Goal: Navigation & Orientation: Find specific page/section

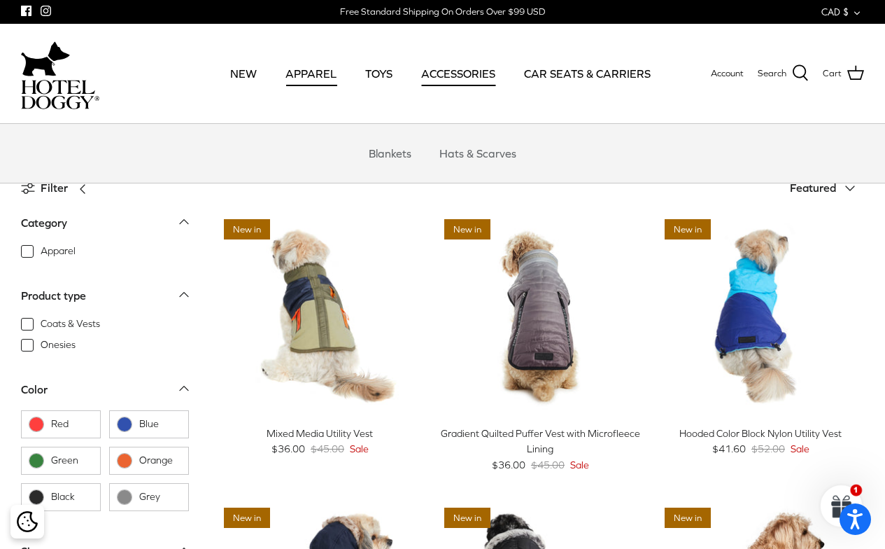
click at [436, 72] on link "ACCESSORIES" at bounding box center [458, 74] width 99 height 48
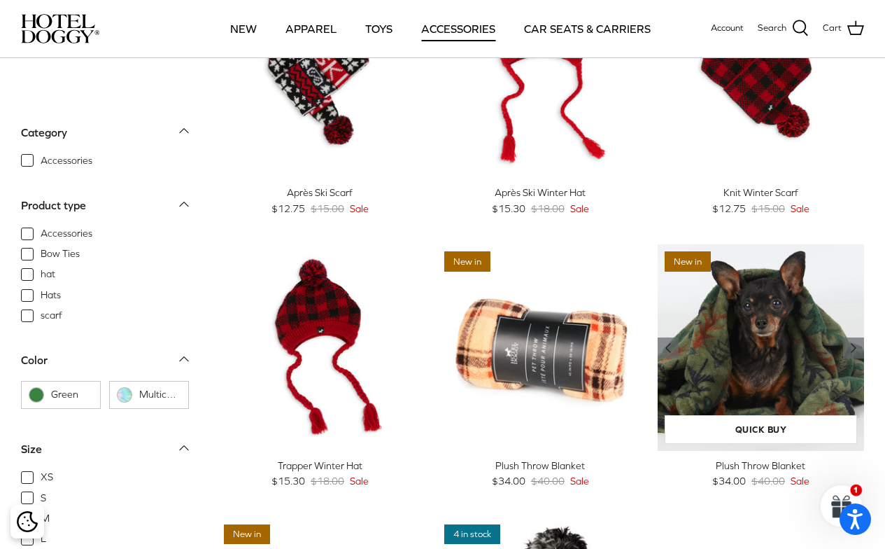
scroll to position [140, 0]
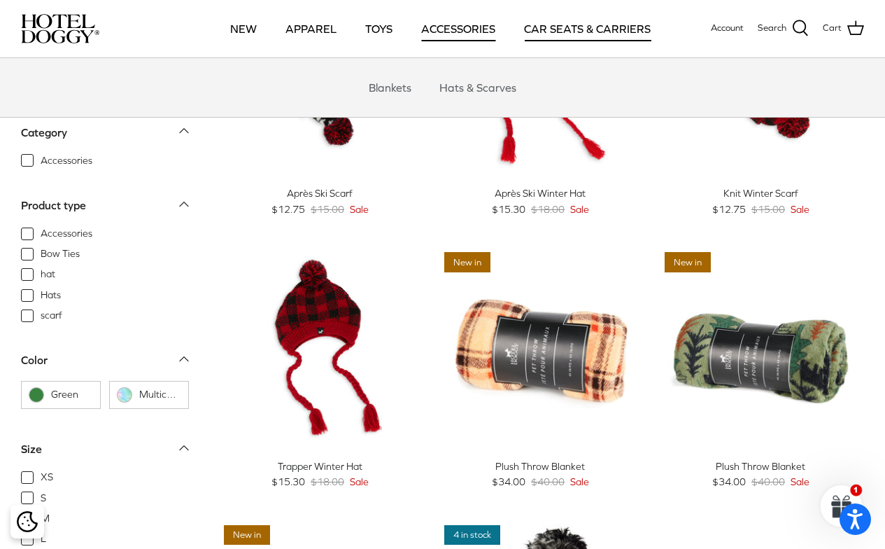
click at [543, 24] on link "CAR SEATS & CARRIERS" at bounding box center [588, 29] width 152 height 48
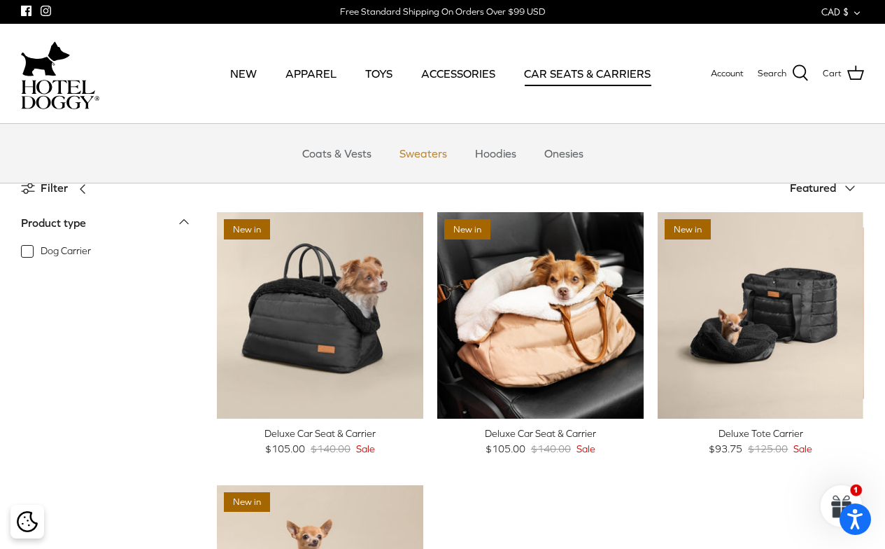
click at [428, 155] on link "Sweaters" at bounding box center [423, 153] width 73 height 42
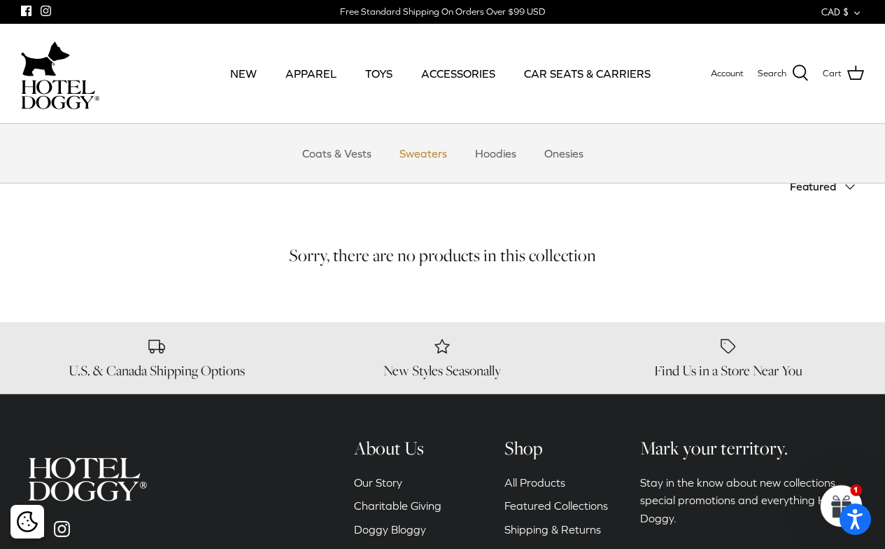
click at [423, 150] on link "Sweaters" at bounding box center [423, 153] width 73 height 42
click at [453, 78] on link "ACCESSORIES" at bounding box center [458, 74] width 99 height 48
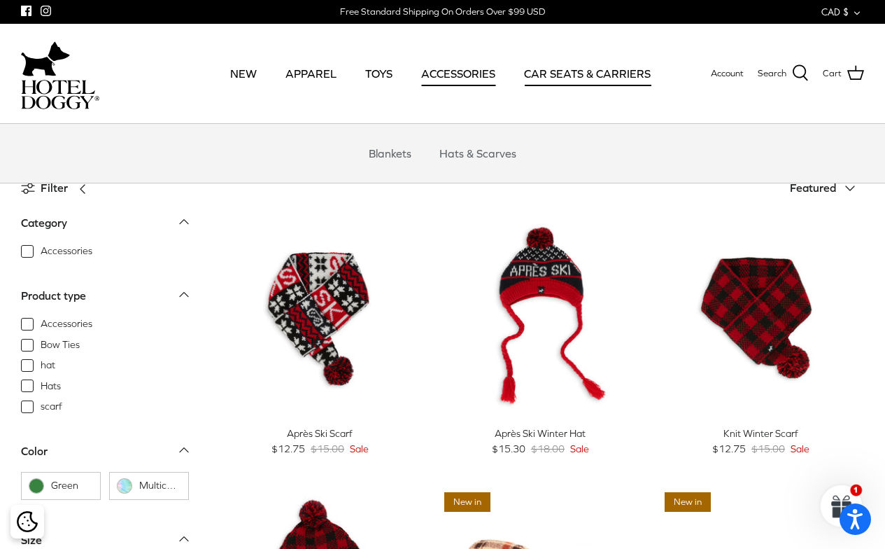
click at [542, 78] on link "CAR SEATS & CARRIERS" at bounding box center [588, 74] width 152 height 48
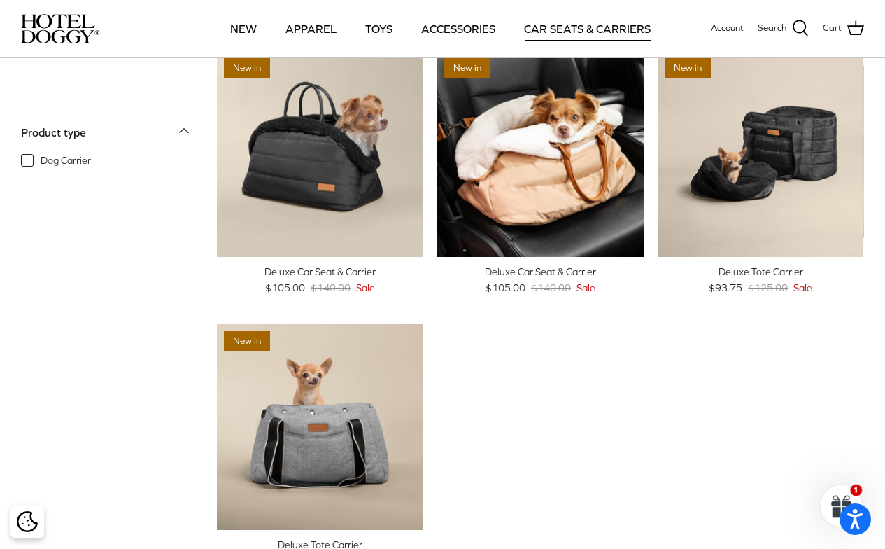
scroll to position [140, 0]
